Goal: Task Accomplishment & Management: Manage account settings

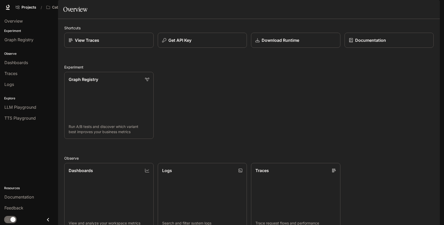
click at [433, 9] on icon "button" at bounding box center [433, 7] width 3 height 3
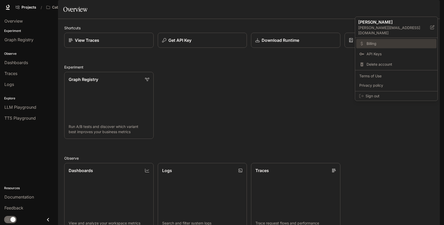
click at [370, 41] on span "Billing" at bounding box center [400, 43] width 67 height 5
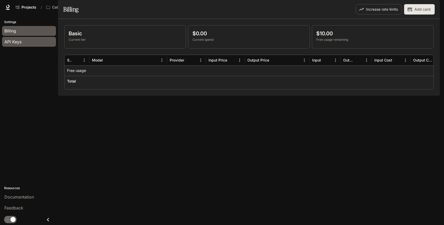
click at [15, 42] on span "API Keys" at bounding box center [12, 42] width 17 height 6
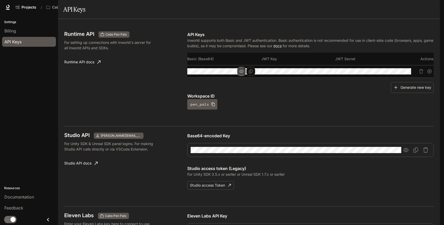
click at [244, 73] on icon "button" at bounding box center [241, 71] width 4 height 3
click at [335, 77] on td at bounding box center [299, 71] width 74 height 12
click at [318, 73] on icon "button" at bounding box center [315, 71] width 4 height 4
click at [391, 73] on icon "button" at bounding box center [389, 71] width 4 height 3
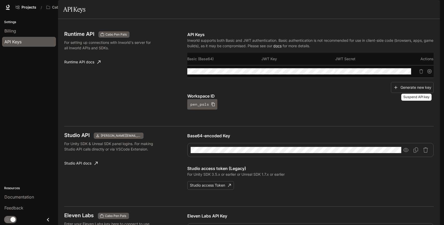
click at [416, 77] on tr at bounding box center [310, 71] width 246 height 12
click at [333, 77] on tr at bounding box center [310, 71] width 246 height 12
click at [419, 77] on tr at bounding box center [310, 71] width 246 height 12
click at [327, 73] on icon "Copy Key" at bounding box center [325, 71] width 4 height 4
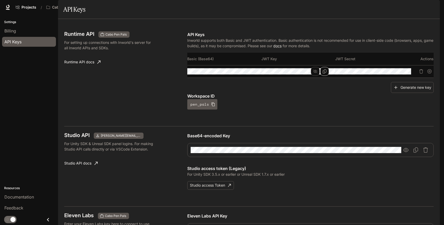
click at [335, 77] on td at bounding box center [299, 71] width 74 height 12
click at [327, 73] on icon "Copy Key" at bounding box center [325, 71] width 4 height 4
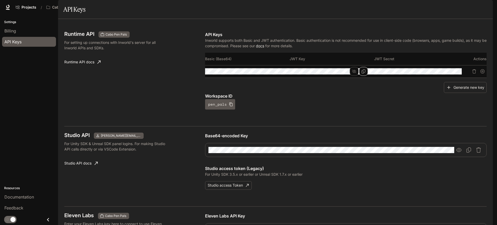
click at [362, 77] on tr at bounding box center [345, 71] width 281 height 12
click at [444, 77] on tr at bounding box center [345, 71] width 281 height 12
click at [359, 77] on tr at bounding box center [345, 71] width 281 height 12
click at [440, 73] on icon "button" at bounding box center [438, 71] width 4 height 4
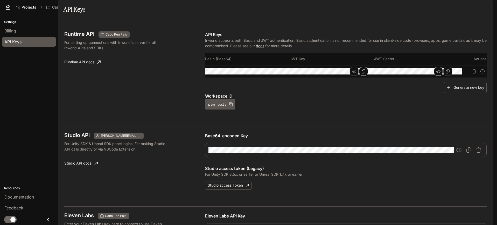
click at [440, 73] on icon "button" at bounding box center [438, 71] width 4 height 4
click at [444, 77] on tr at bounding box center [345, 71] width 281 height 12
click at [277, 73] on icon "Copy Basic (Base64)" at bounding box center [279, 71] width 4 height 4
click at [365, 73] on icon "Copy Key" at bounding box center [363, 71] width 4 height 4
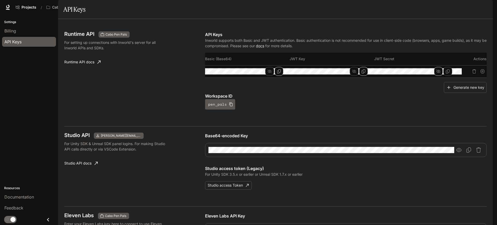
click at [444, 74] on div at bounding box center [413, 71] width 78 height 6
click at [443, 76] on button "button" at bounding box center [438, 71] width 9 height 9
click at [440, 73] on icon "button" at bounding box center [438, 71] width 4 height 4
click at [444, 77] on tr at bounding box center [345, 71] width 281 height 12
